Goal: Task Accomplishment & Management: Manage account settings

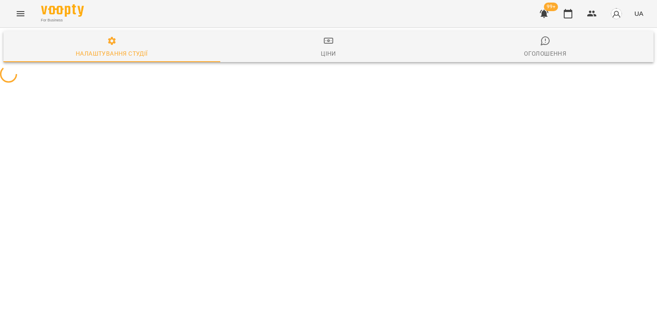
select select "**"
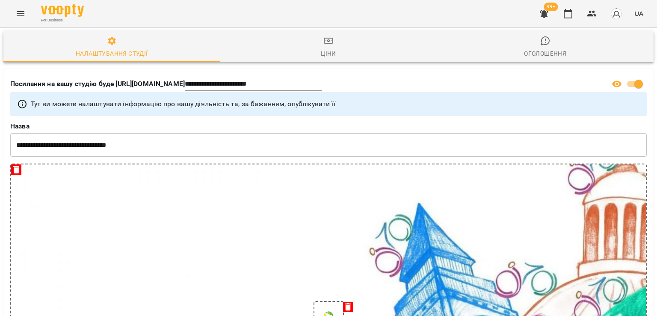
click at [543, 10] on icon "button" at bounding box center [544, 14] width 9 height 8
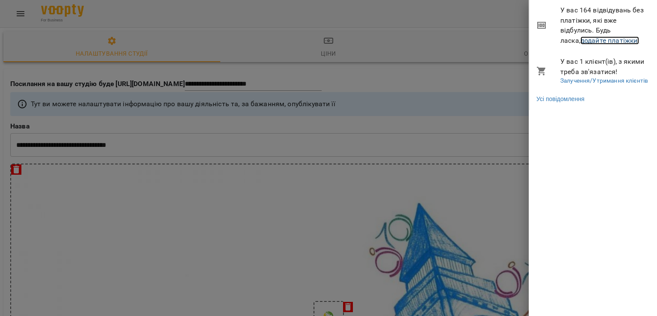
click at [581, 39] on link "додайте платіжки!" at bounding box center [610, 40] width 59 height 8
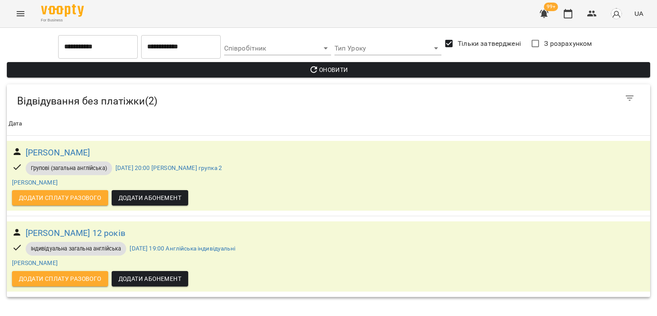
click at [29, 23] on div "For Business 99+ UA" at bounding box center [328, 13] width 657 height 27
click at [21, 17] on icon "Menu" at bounding box center [20, 14] width 10 height 10
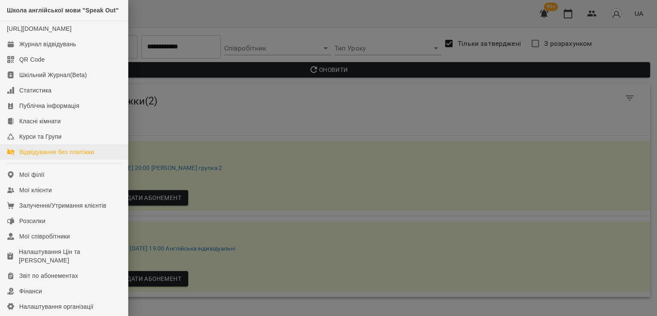
scroll to position [117, 0]
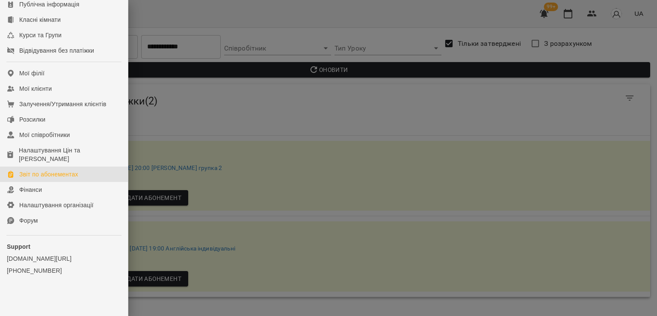
click at [36, 169] on link "Звіт по абонементах" at bounding box center [64, 173] width 128 height 15
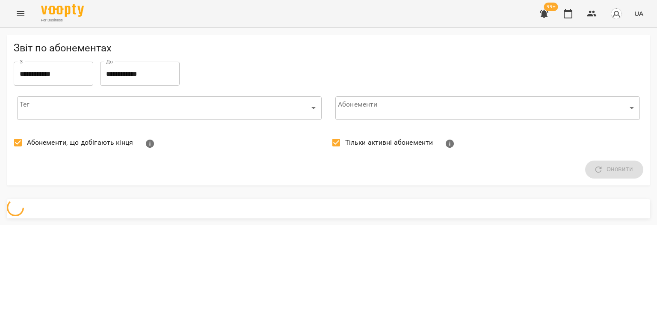
click at [41, 150] on label "Абонементи, що добігають кінця" at bounding box center [71, 143] width 124 height 18
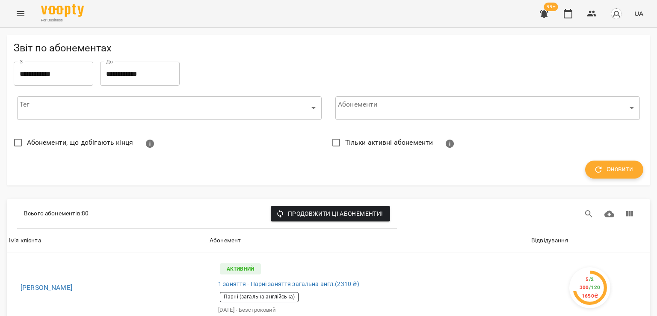
click at [605, 166] on span "Оновити" at bounding box center [615, 169] width 38 height 11
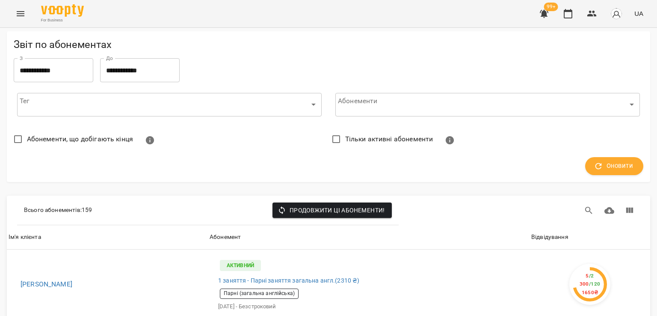
scroll to position [128, 0]
click at [532, 232] on div "Відвідування" at bounding box center [550, 237] width 37 height 10
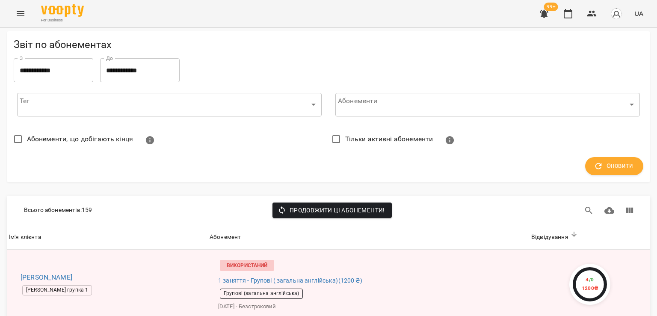
scroll to position [642, 0]
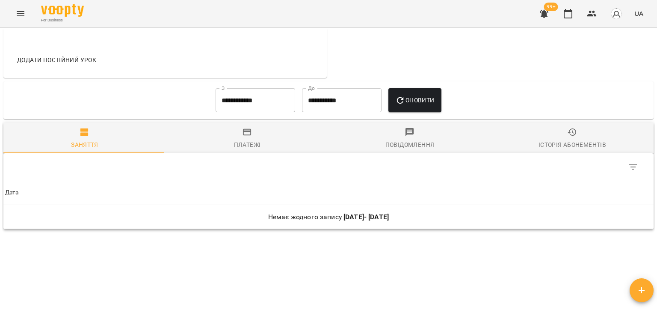
scroll to position [419, 0]
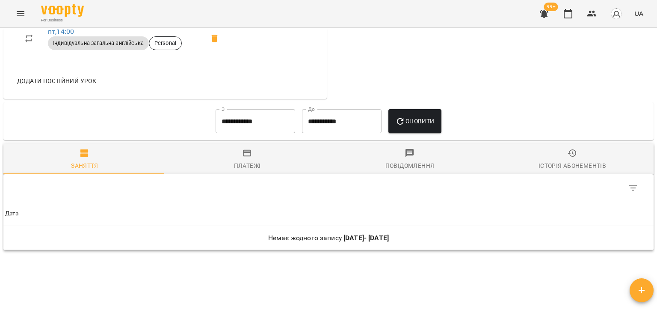
click at [224, 128] on input "**********" at bounding box center [256, 121] width 80 height 24
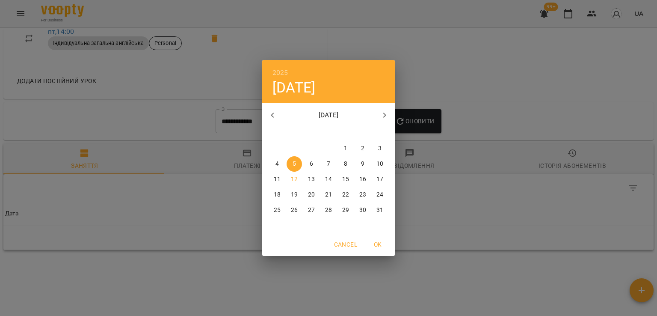
click at [342, 148] on span "1" at bounding box center [345, 148] width 15 height 9
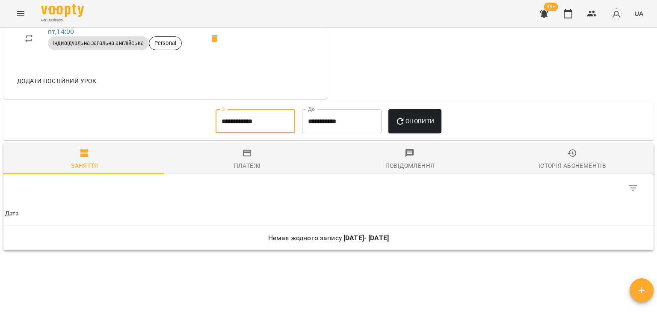
click at [422, 124] on span "Оновити" at bounding box center [414, 121] width 39 height 10
click at [267, 118] on input "**********" at bounding box center [256, 121] width 80 height 24
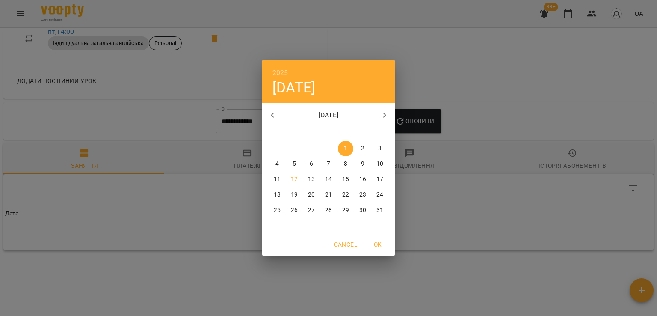
click at [267, 113] on icon "button" at bounding box center [272, 115] width 10 height 10
click at [293, 150] on p "1" at bounding box center [294, 148] width 3 height 9
type input "**********"
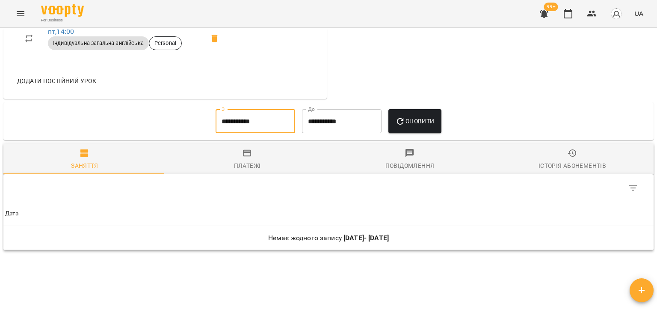
click at [415, 127] on button "Оновити" at bounding box center [415, 121] width 53 height 24
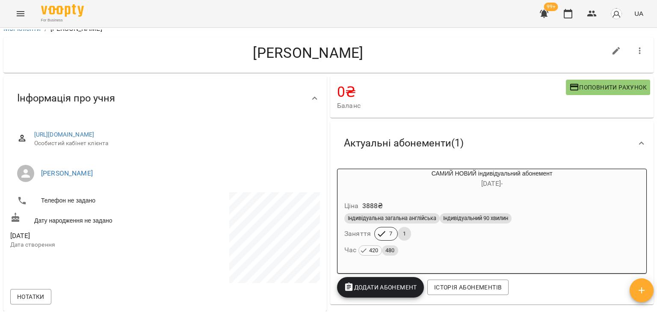
scroll to position [0, 0]
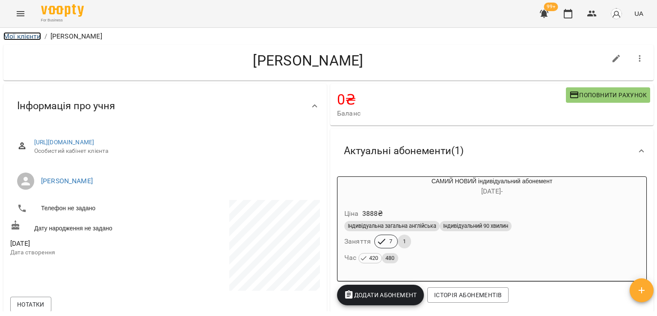
click at [33, 32] on link "Мої клієнти" at bounding box center [22, 36] width 38 height 8
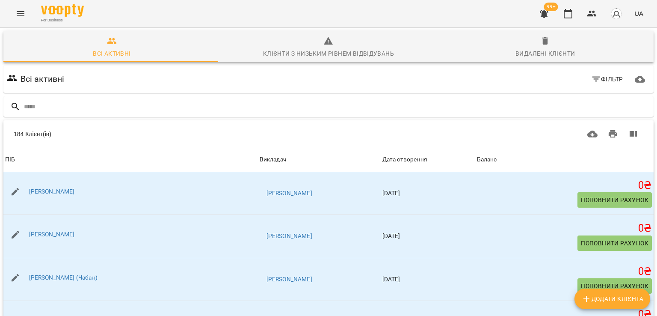
click at [15, 13] on icon "Menu" at bounding box center [20, 14] width 10 height 10
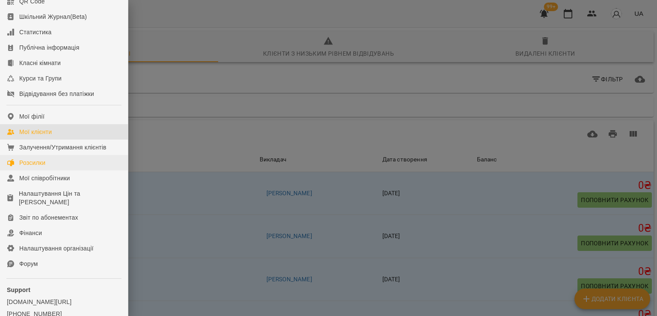
scroll to position [117, 0]
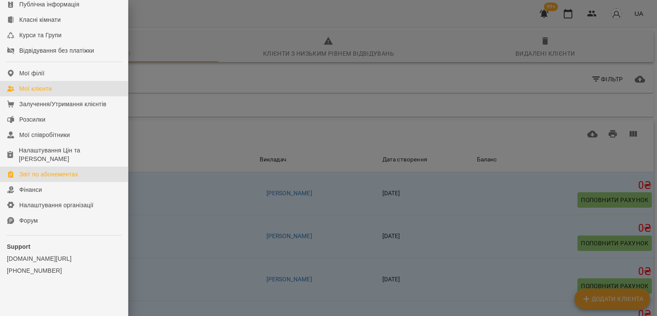
click at [33, 175] on div "Звіт по абонементах" at bounding box center [48, 174] width 59 height 9
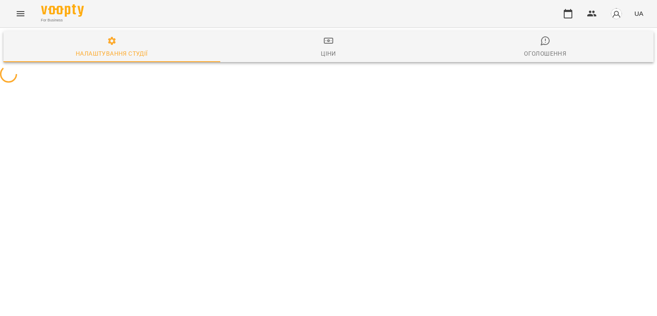
select select "**"
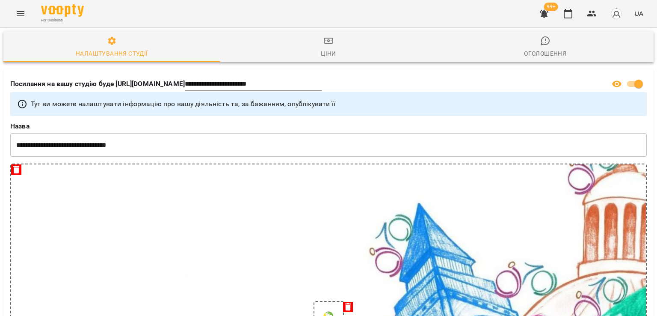
click at [551, 20] on button "button" at bounding box center [544, 13] width 21 height 21
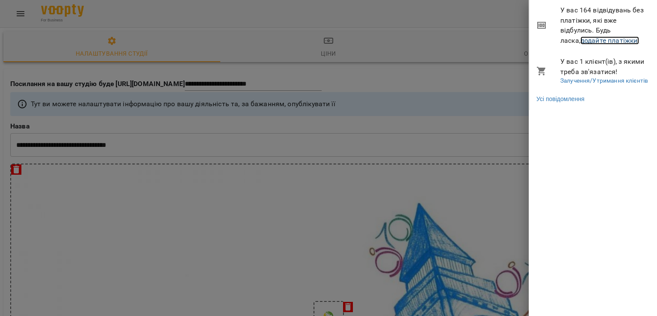
click at [586, 42] on link "додайте платіжки!" at bounding box center [610, 40] width 59 height 8
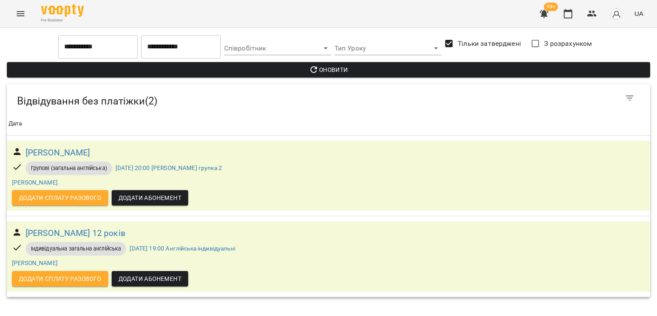
click at [30, 12] on div "For Business 99+ UA" at bounding box center [328, 13] width 657 height 27
click at [19, 14] on icon "Menu" at bounding box center [20, 14] width 10 height 10
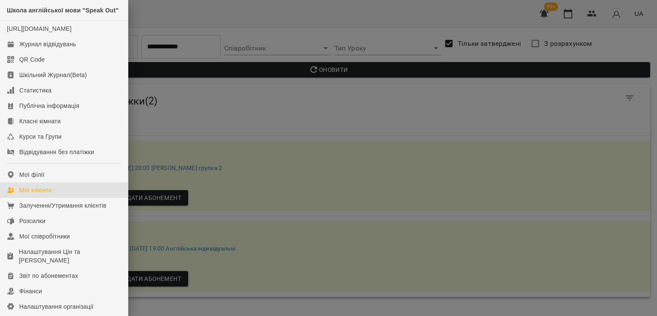
click at [46, 194] on div "Мої клієнти" at bounding box center [35, 190] width 33 height 9
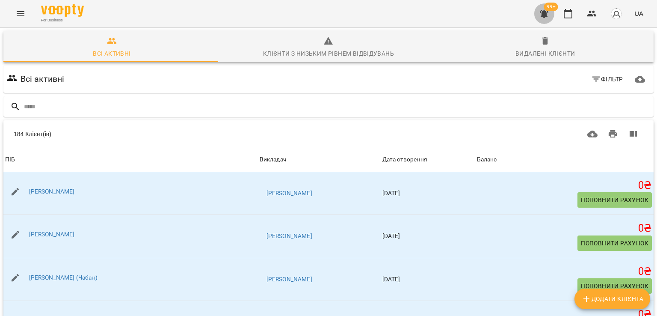
click at [541, 16] on icon "button" at bounding box center [544, 14] width 10 height 10
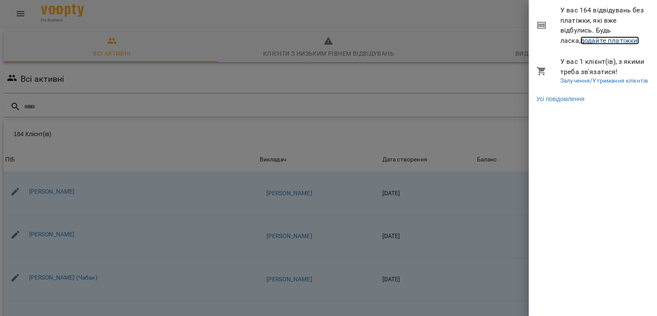
click at [581, 36] on link "додайте платіжки!" at bounding box center [610, 40] width 59 height 8
